Goal: Complete application form: Complete application form

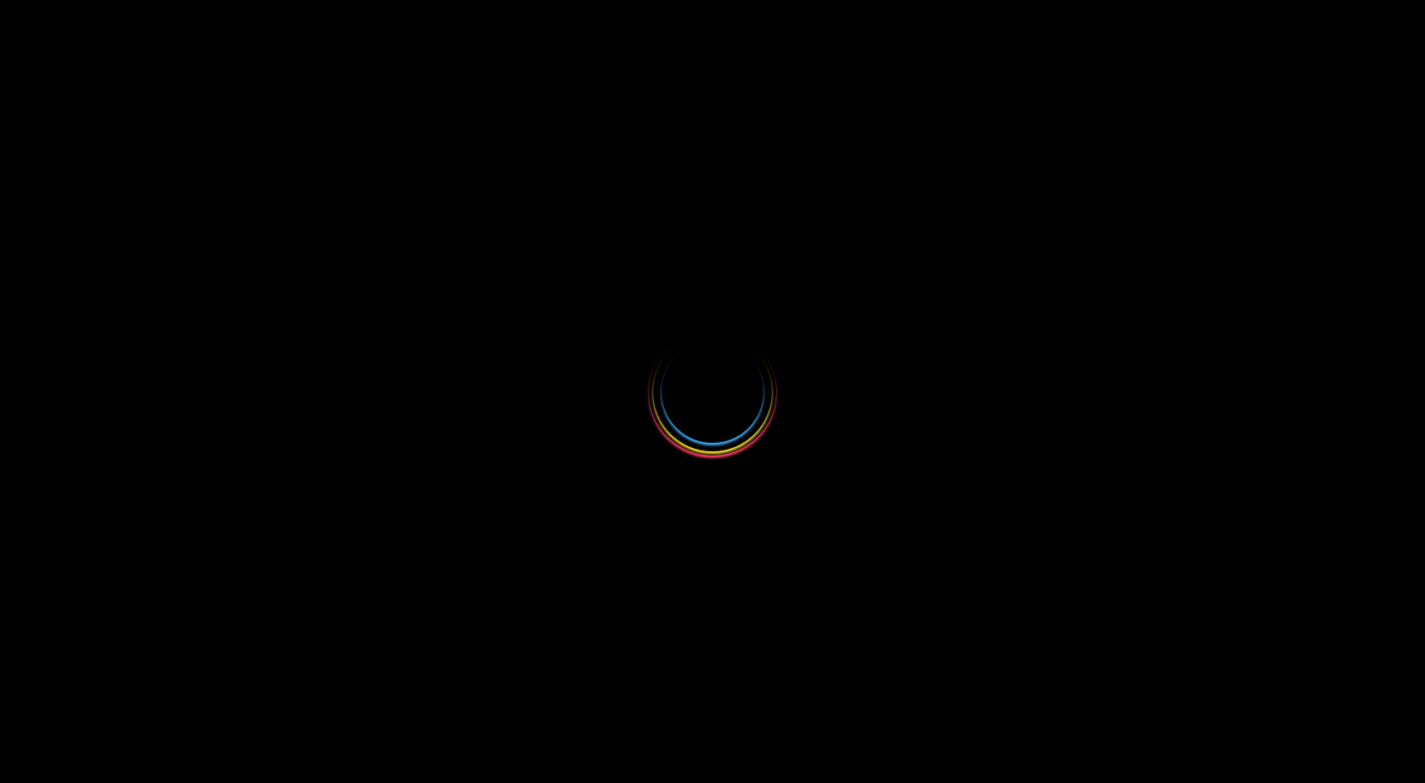
select select
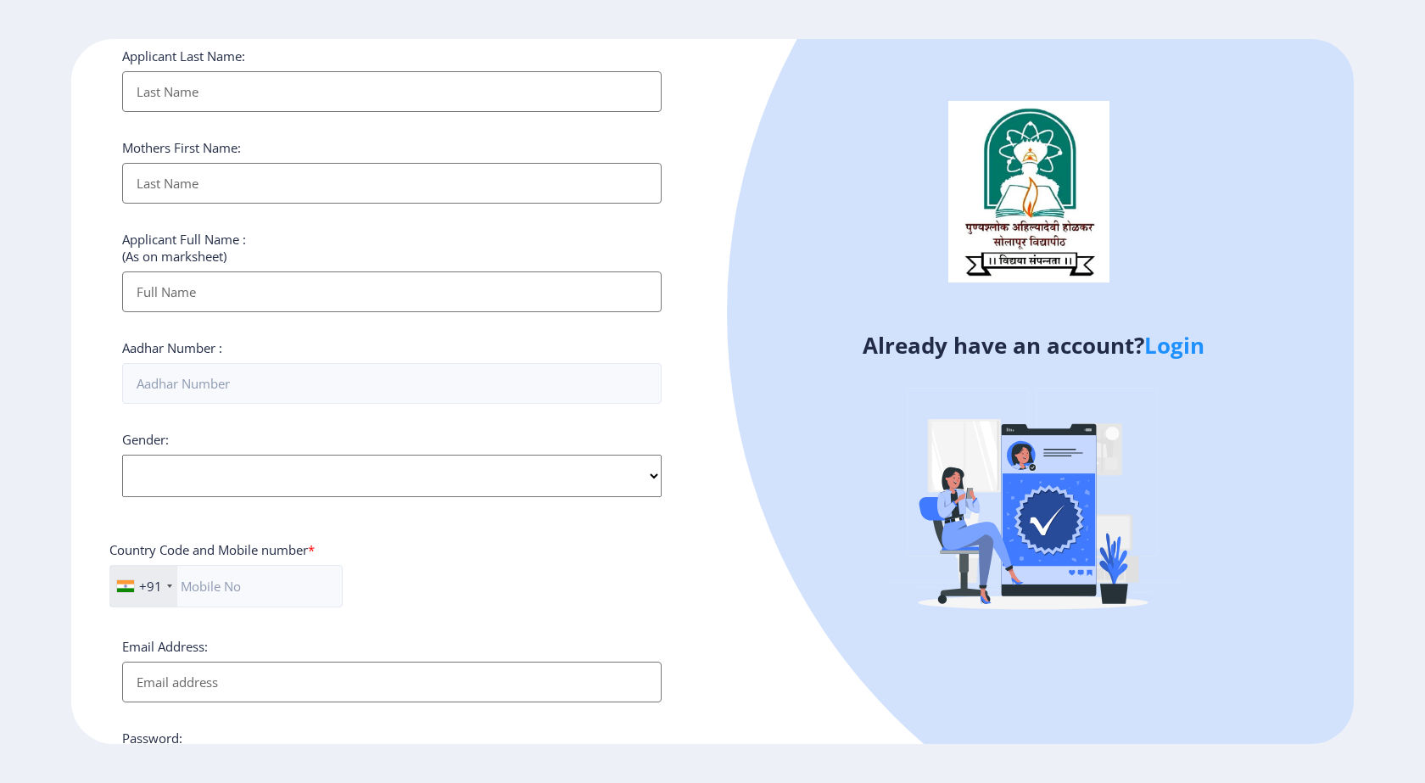
scroll to position [137, 0]
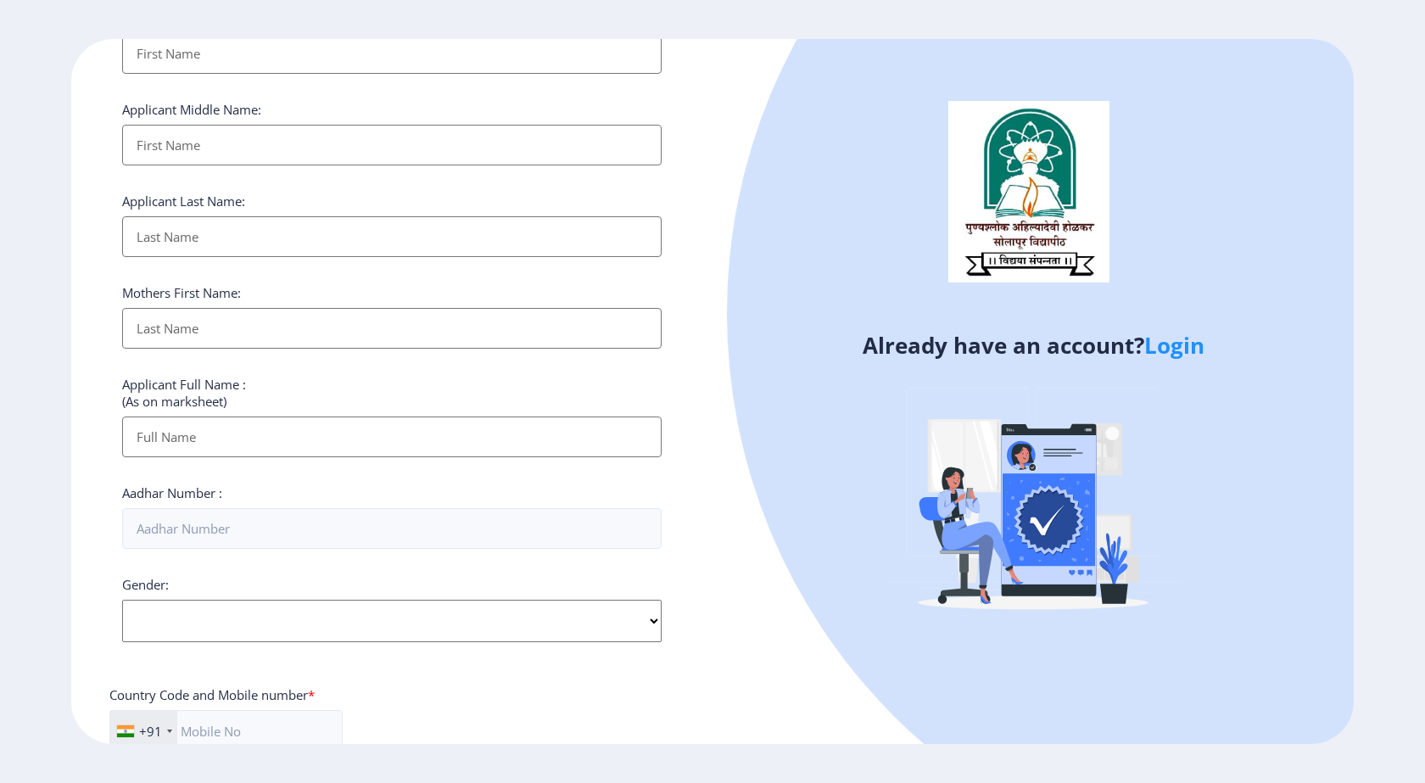
click at [1168, 345] on link "Login" at bounding box center [1175, 345] width 60 height 31
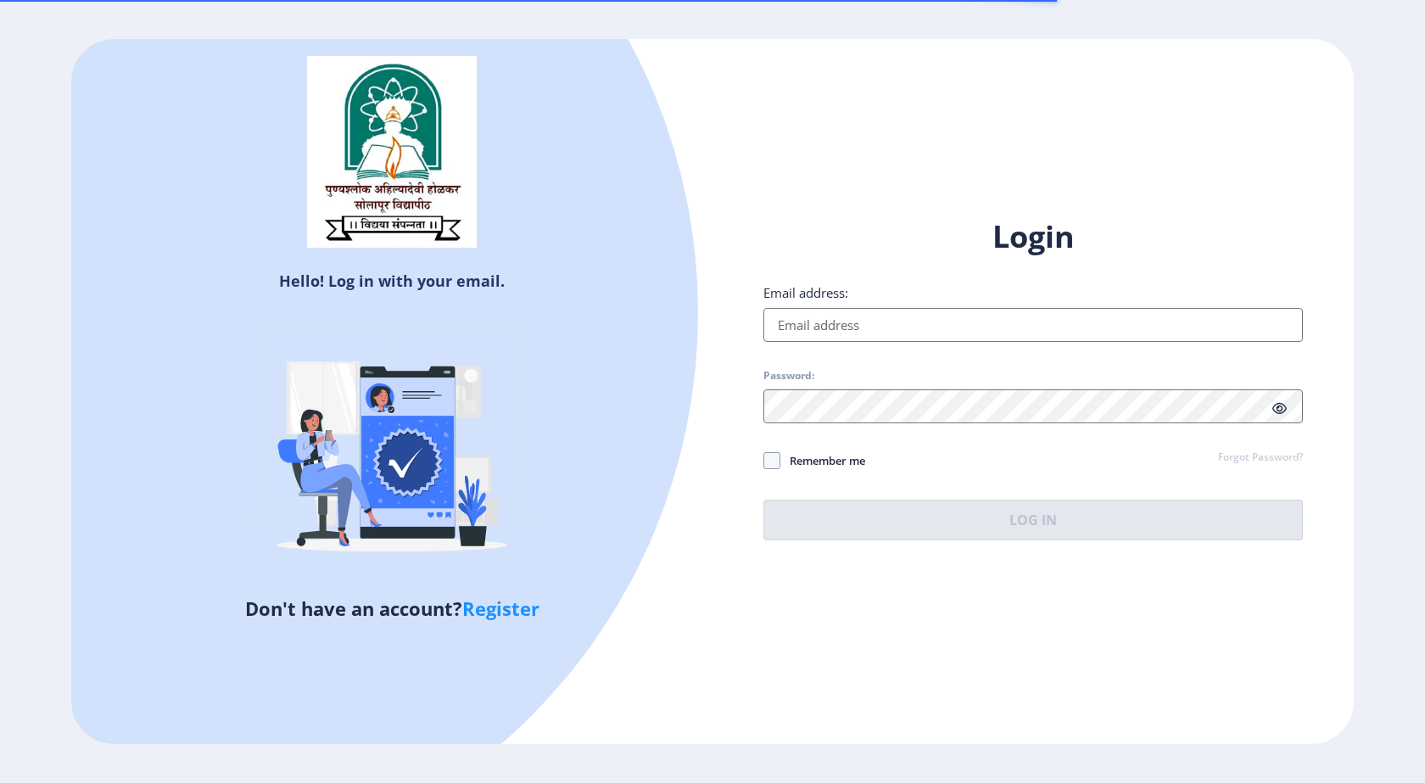
click at [856, 319] on input "Email address:" at bounding box center [1034, 325] width 540 height 34
type input "[EMAIL_ADDRESS][DOMAIN_NAME]"
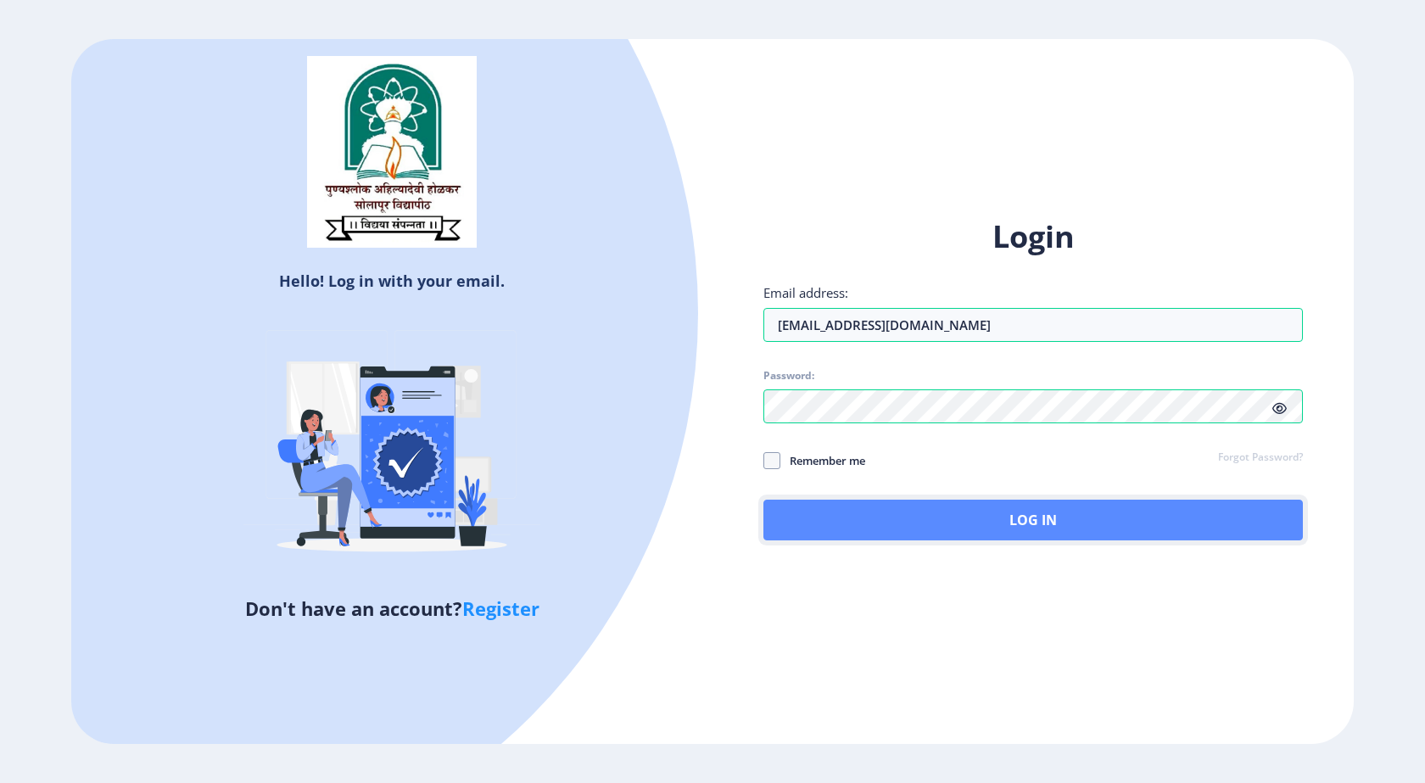
click at [1162, 517] on button "Log In" at bounding box center [1034, 520] width 540 height 41
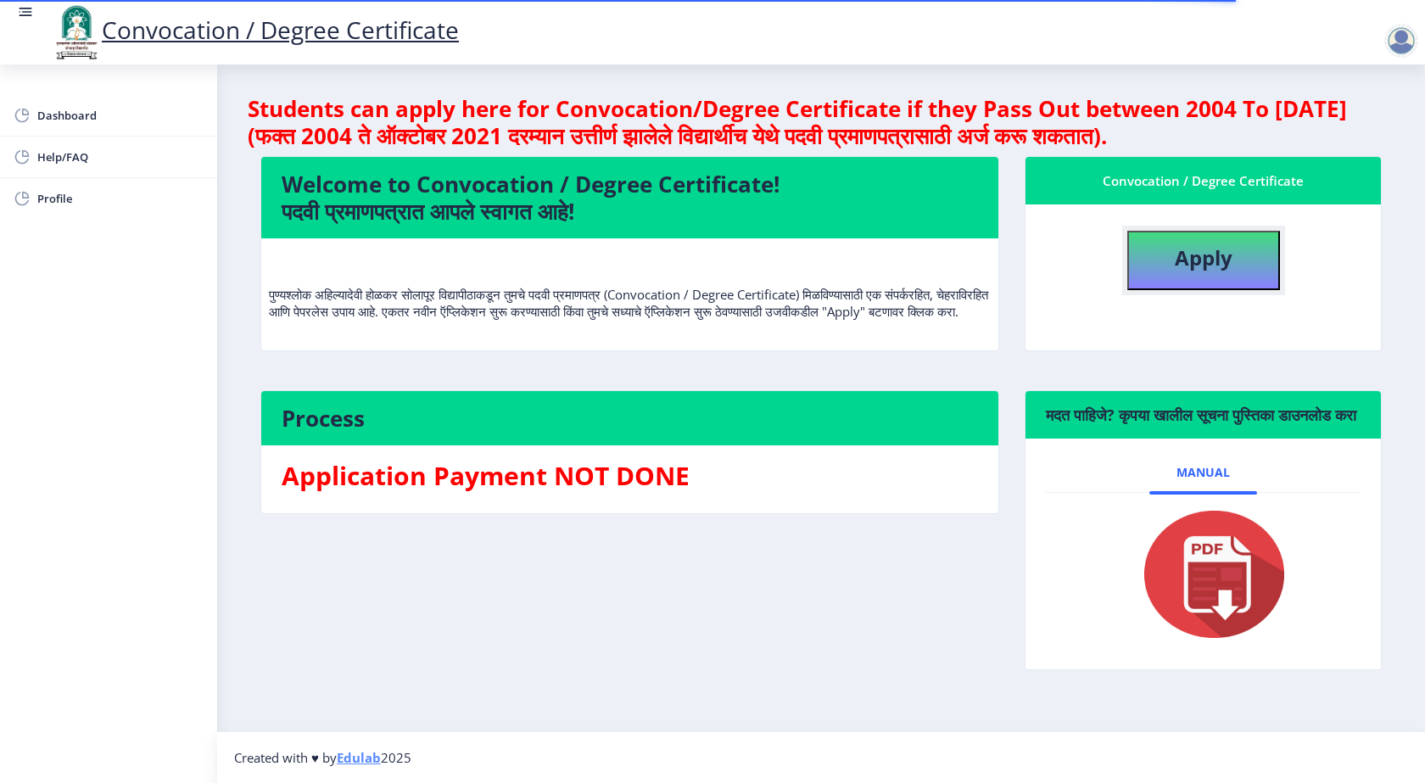
click at [1210, 249] on b "Apply" at bounding box center [1204, 258] width 58 height 28
select select
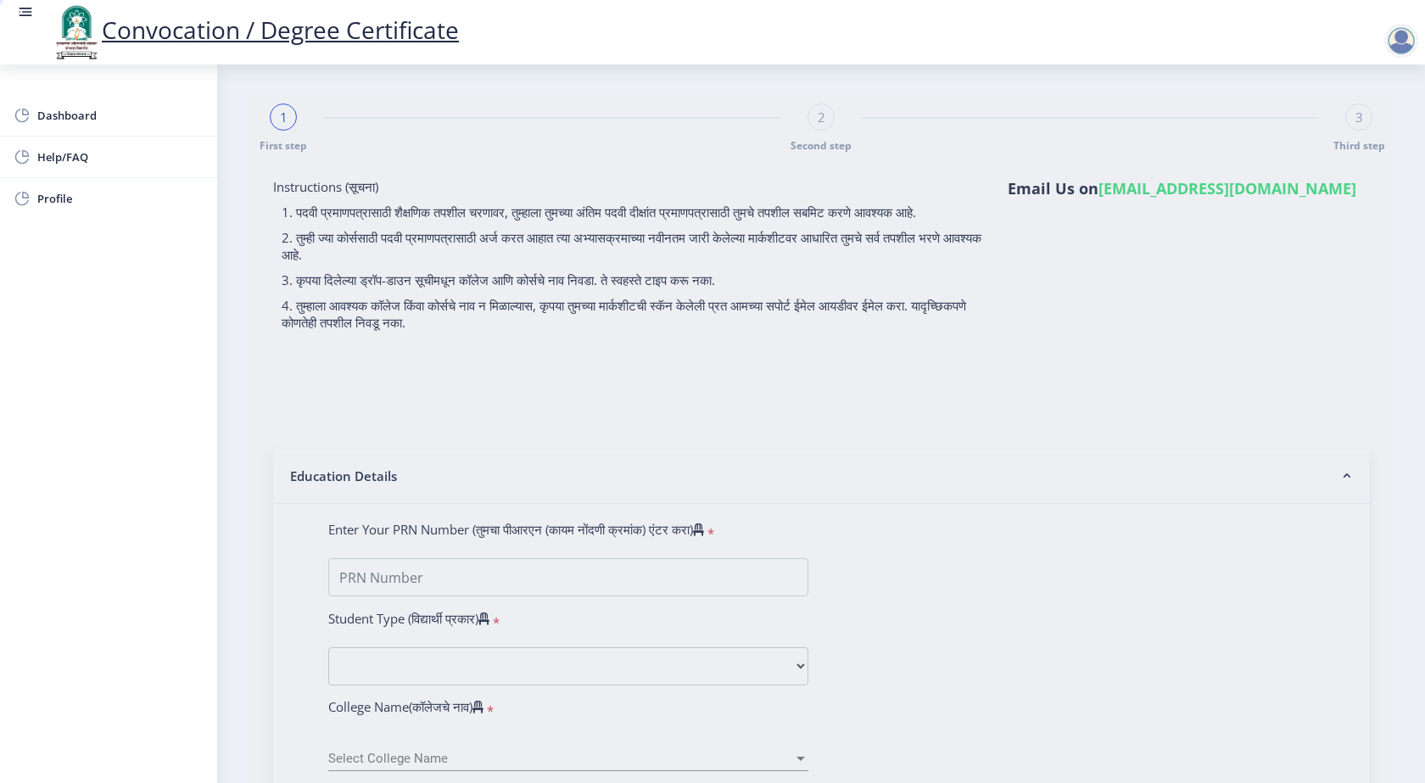
type input "KIRATAKARVE [PERSON_NAME]"
type input "MANGAL"
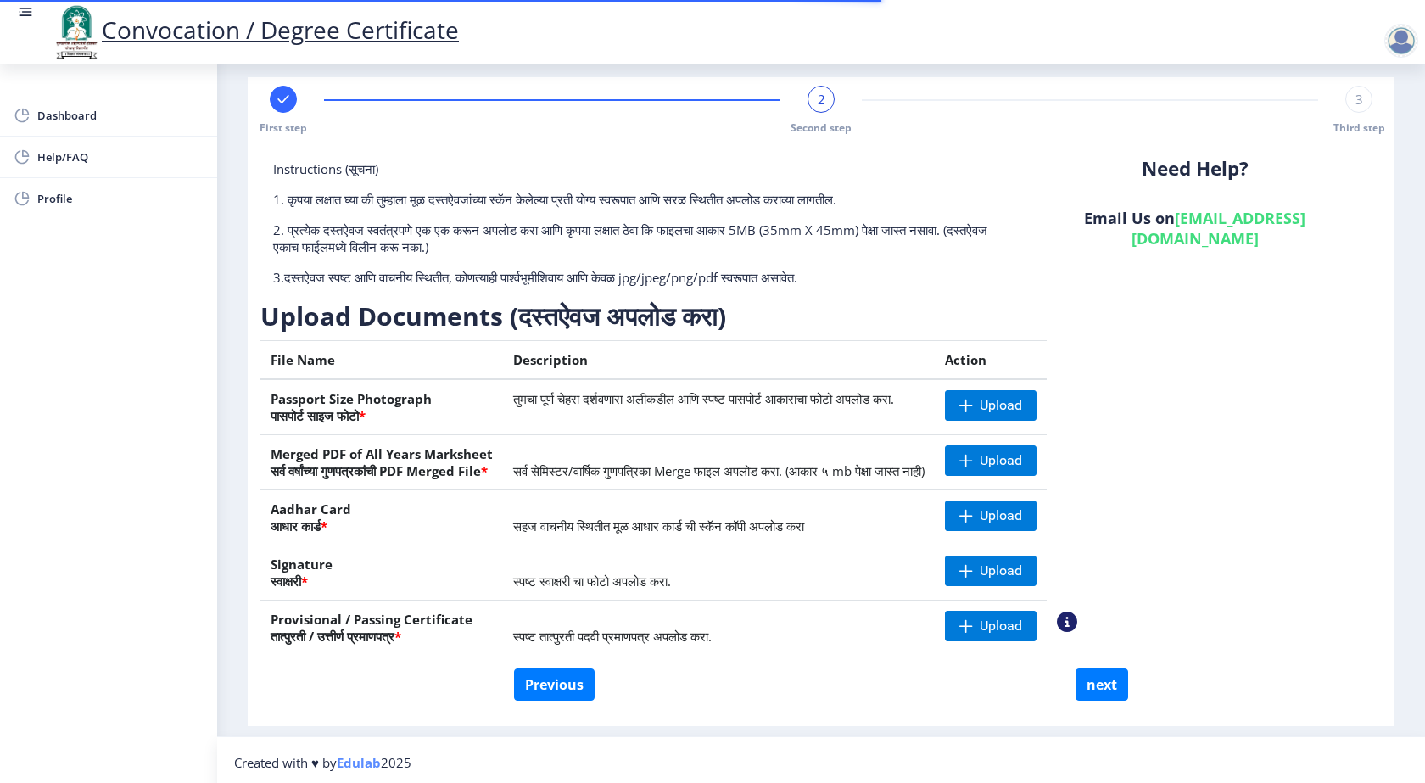
scroll to position [23, 0]
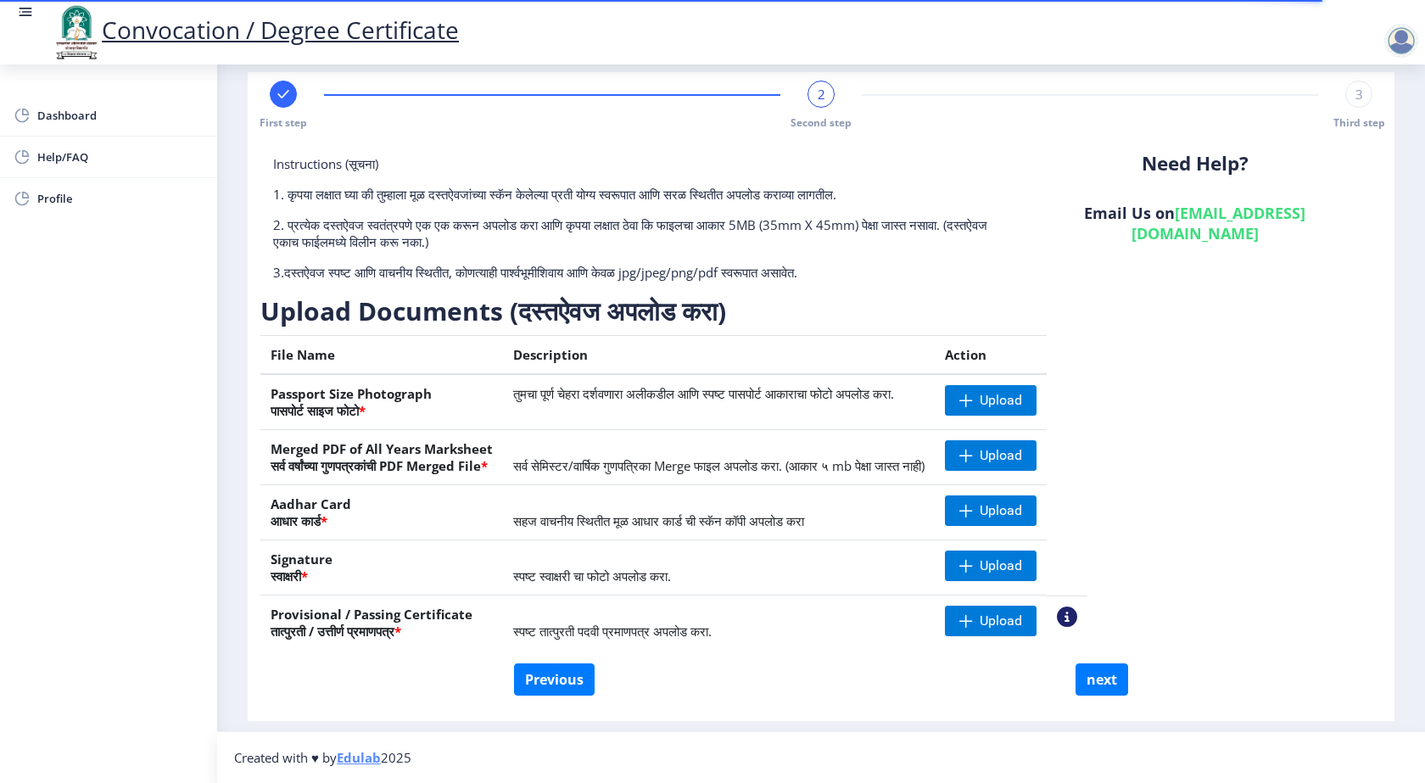
drag, startPoint x: 276, startPoint y: 620, endPoint x: 461, endPoint y: 612, distance: 185.2
click at [457, 603] on th "Provisional / Passing Certificate तात्पुरती / उत्तीर्ण प्रमाणपत्र *" at bounding box center [381, 623] width 243 height 55
drag, startPoint x: 540, startPoint y: 636, endPoint x: 749, endPoint y: 630, distance: 209.7
click at [749, 630] on td "स्पष्ट तात्पुरती पदवी प्रमाणपत्र अपलोड करा." at bounding box center [719, 623] width 432 height 55
drag, startPoint x: 406, startPoint y: 405, endPoint x: 468, endPoint y: 397, distance: 62.4
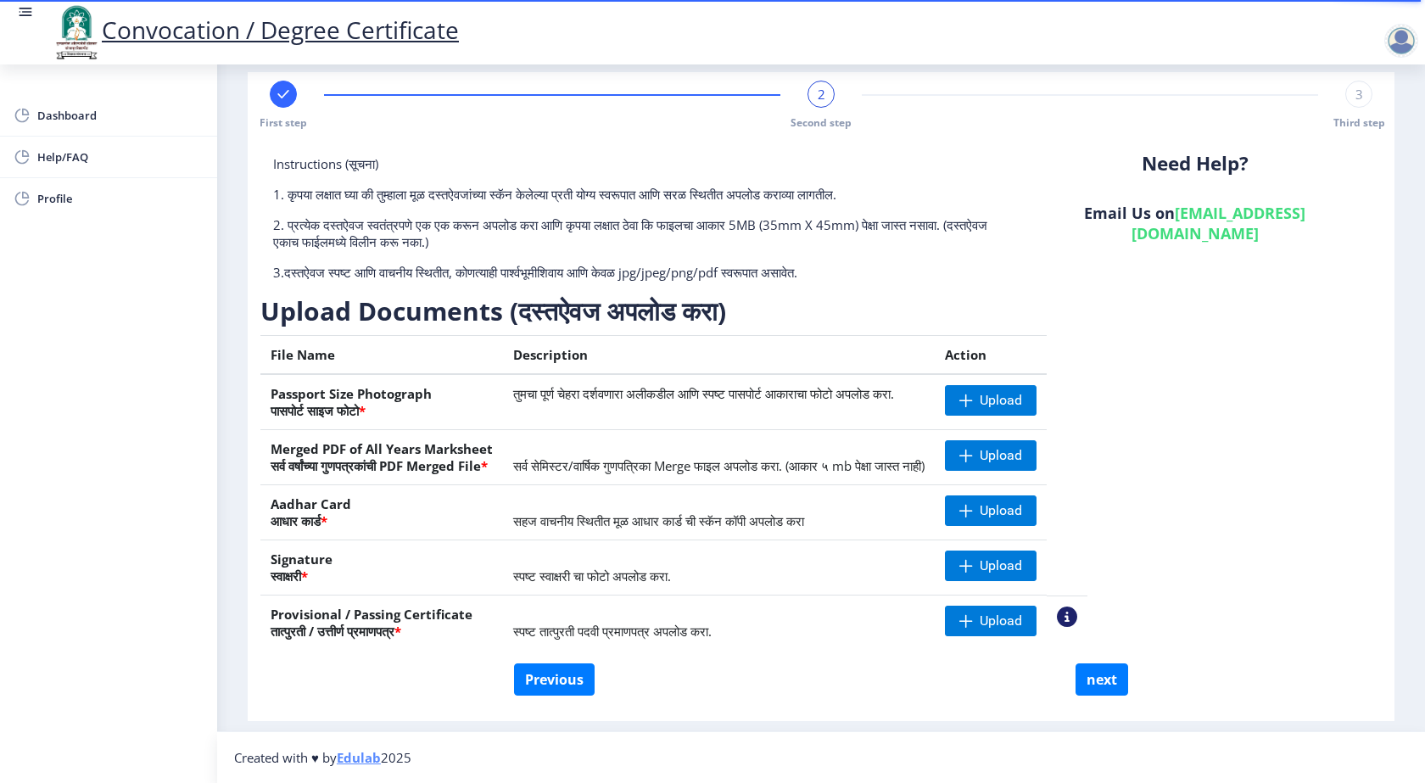
click at [468, 397] on th "Passport Size Photograph पासपोर्ट साइज फोटो *" at bounding box center [381, 402] width 243 height 56
drag, startPoint x: 408, startPoint y: 436, endPoint x: 473, endPoint y: 436, distance: 64.5
click at [473, 436] on th "Merged PDF of All Years Marksheet सर्व वर्षांच्या गुणपत्रकांची PDF Merged File *" at bounding box center [381, 457] width 243 height 55
drag, startPoint x: 420, startPoint y: 617, endPoint x: 445, endPoint y: 615, distance: 24.7
click at [445, 615] on th "Provisional / Passing Certificate तात्पुरती / उत्तीर्ण प्रमाणपत्र *" at bounding box center [381, 623] width 243 height 55
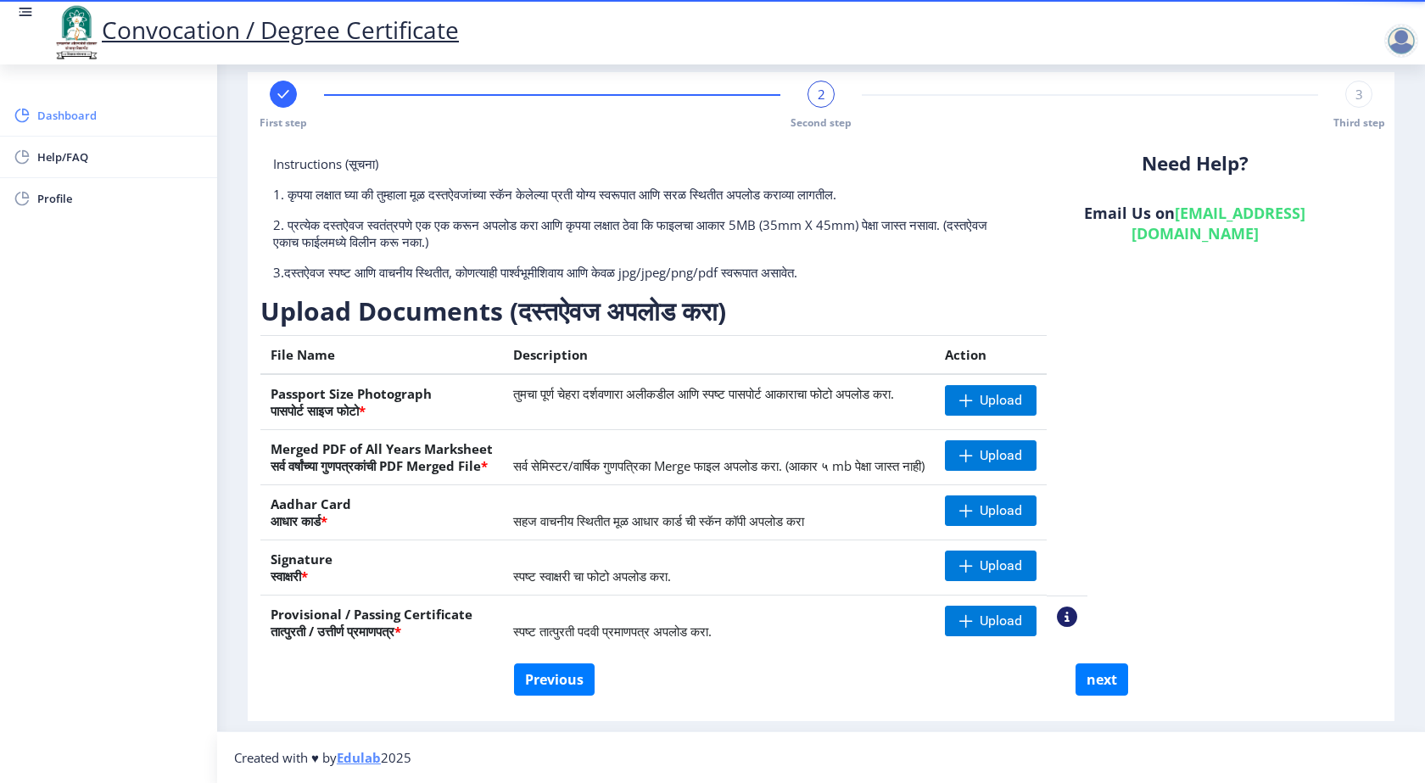
click at [79, 111] on span "Dashboard" at bounding box center [120, 115] width 166 height 20
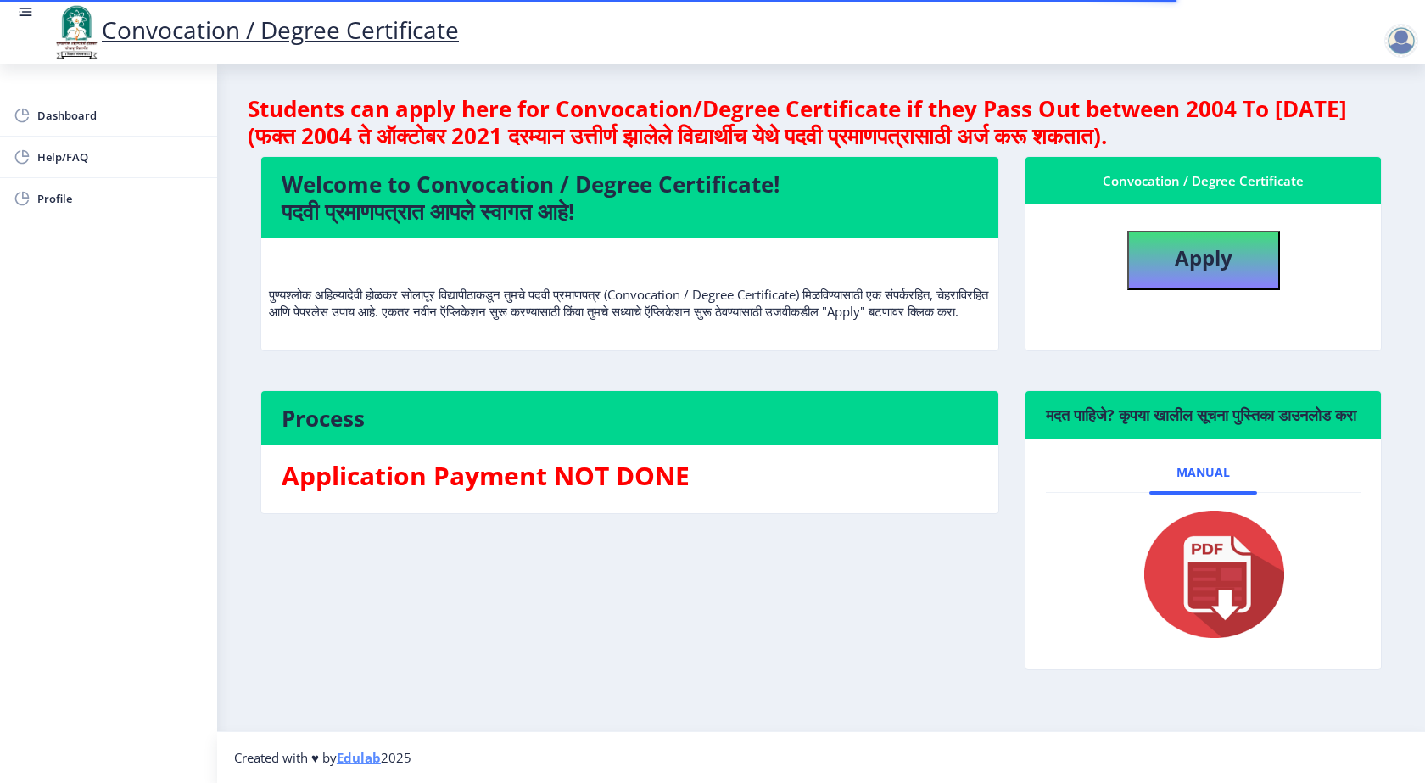
click at [1229, 624] on img at bounding box center [1204, 575] width 170 height 136
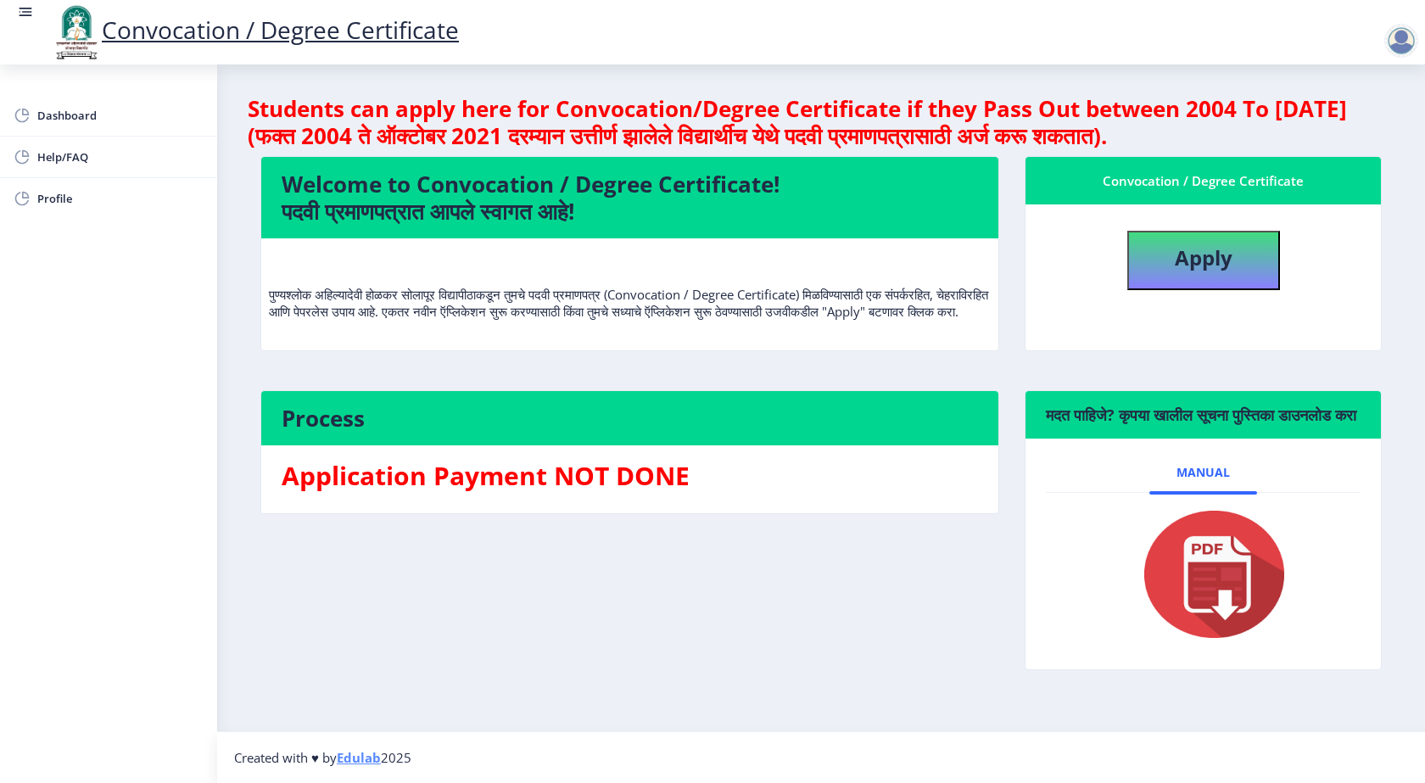
click at [1406, 40] on div at bounding box center [1402, 41] width 34 height 34
click at [1352, 137] on span "Log out" at bounding box center [1357, 132] width 109 height 20
